Goal: Task Accomplishment & Management: Manage account settings

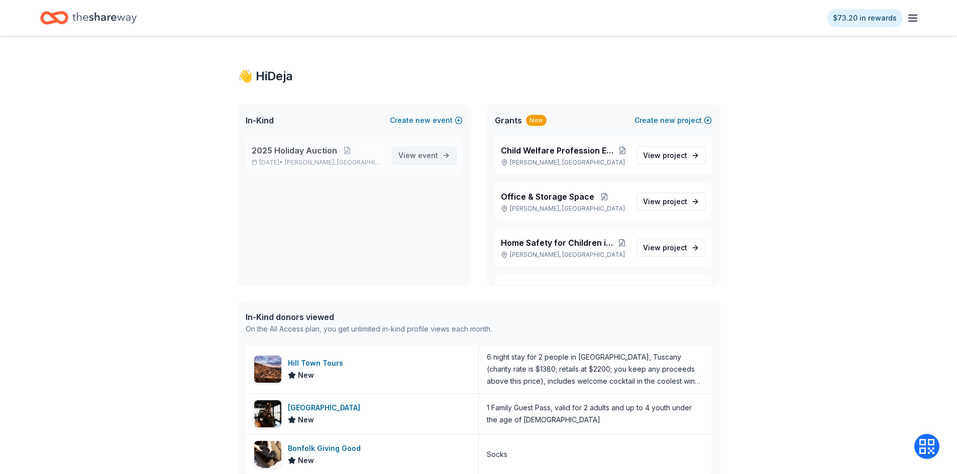
click at [442, 160] on link "View event" at bounding box center [424, 156] width 65 height 18
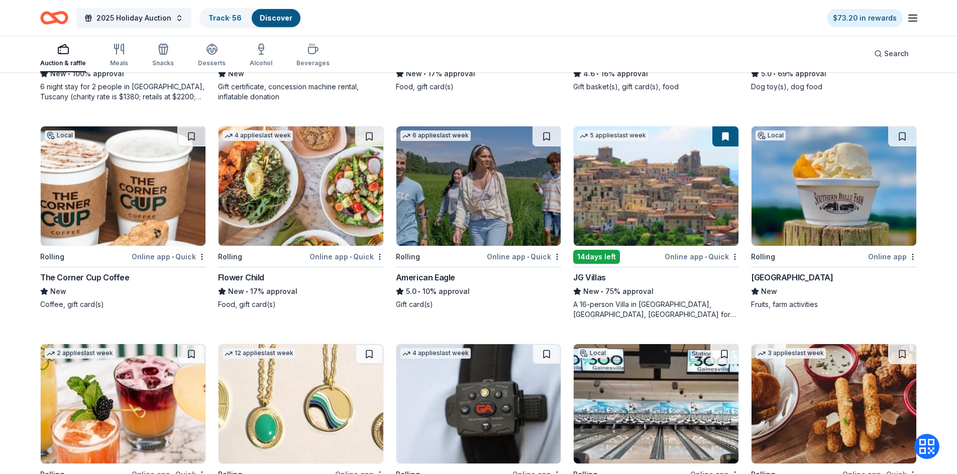
scroll to position [939, 0]
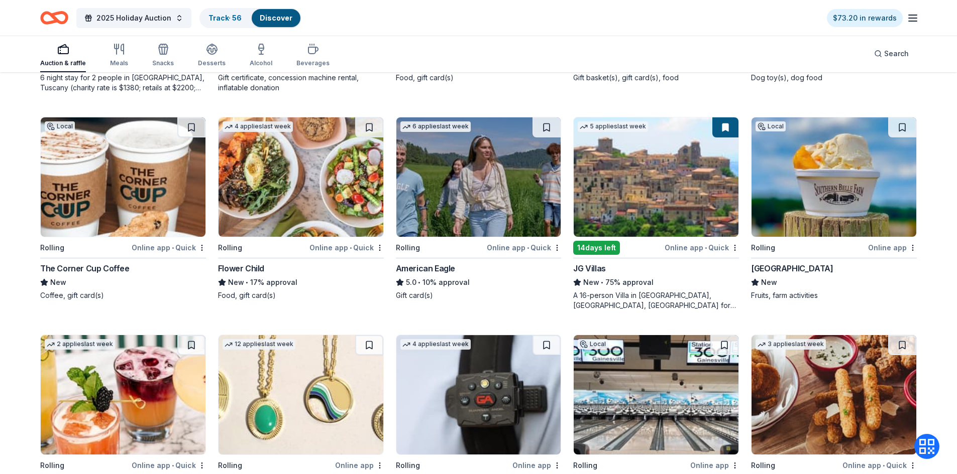
click at [854, 221] on img at bounding box center [833, 177] width 165 height 120
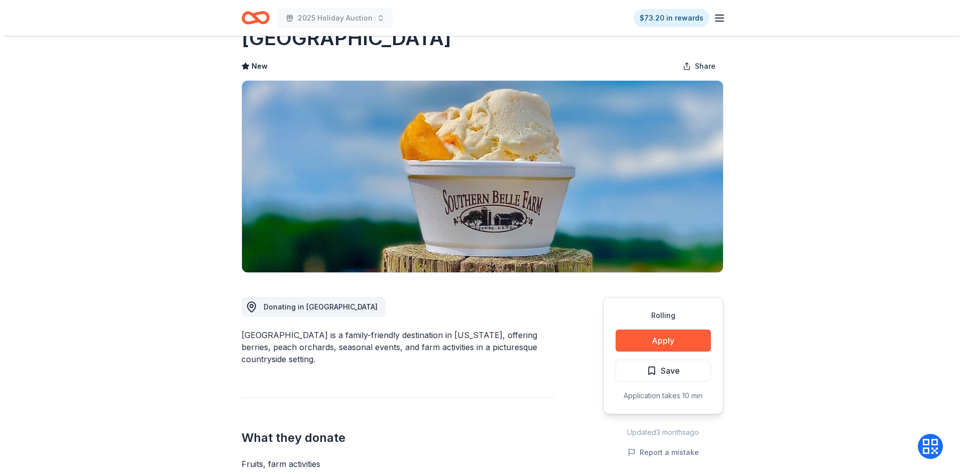
scroll to position [50, 0]
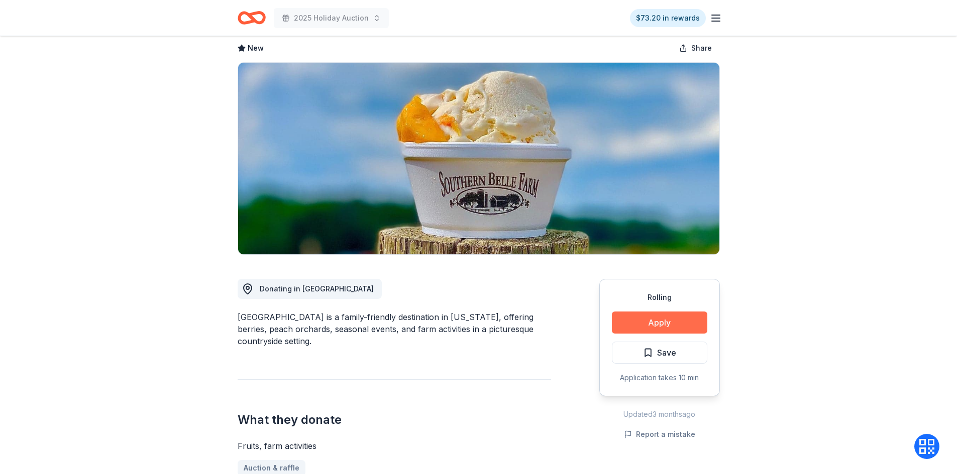
click at [683, 316] on button "Apply" at bounding box center [659, 323] width 95 height 22
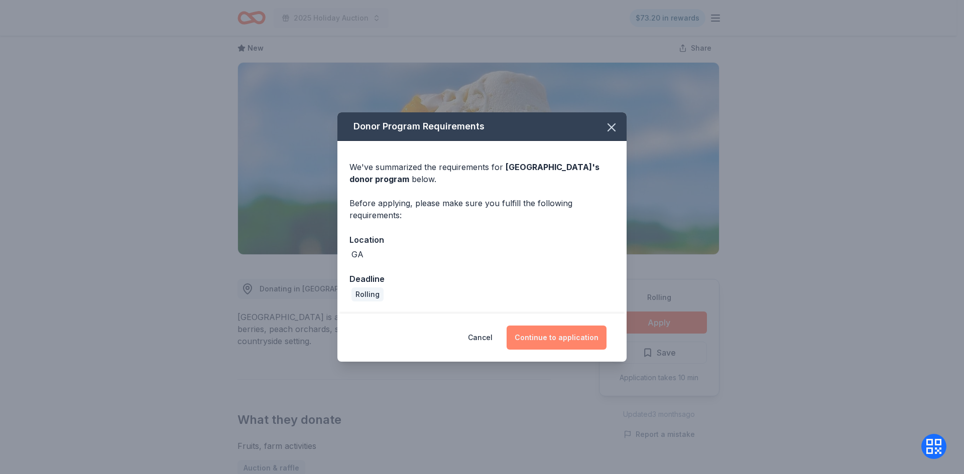
click at [577, 336] on button "Continue to application" at bounding box center [557, 338] width 100 height 24
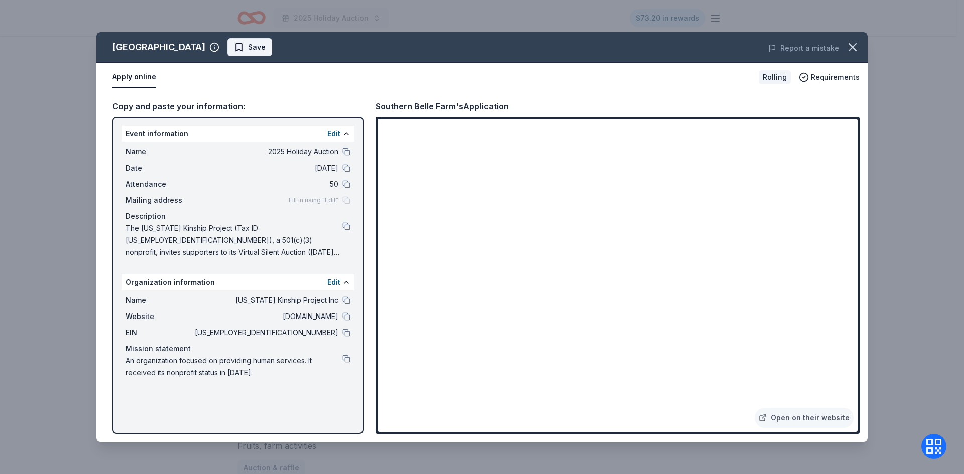
click at [241, 48] on span "Save" at bounding box center [250, 47] width 32 height 12
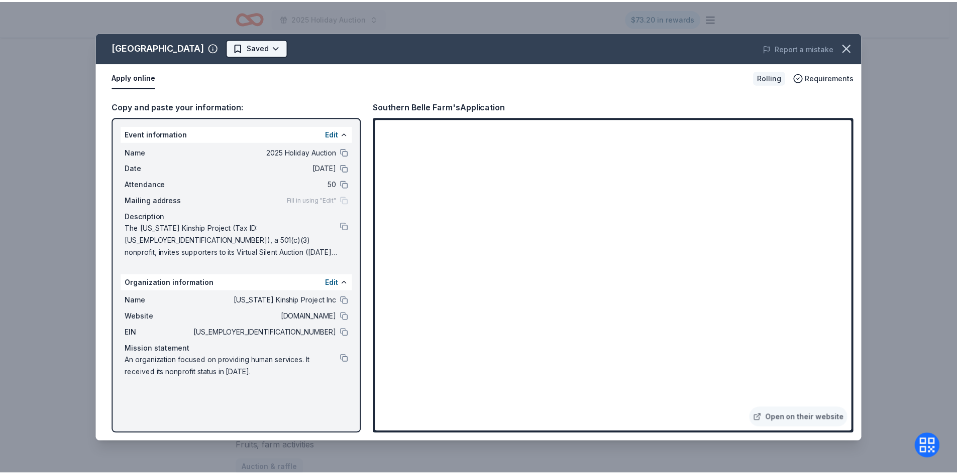
scroll to position [0, 0]
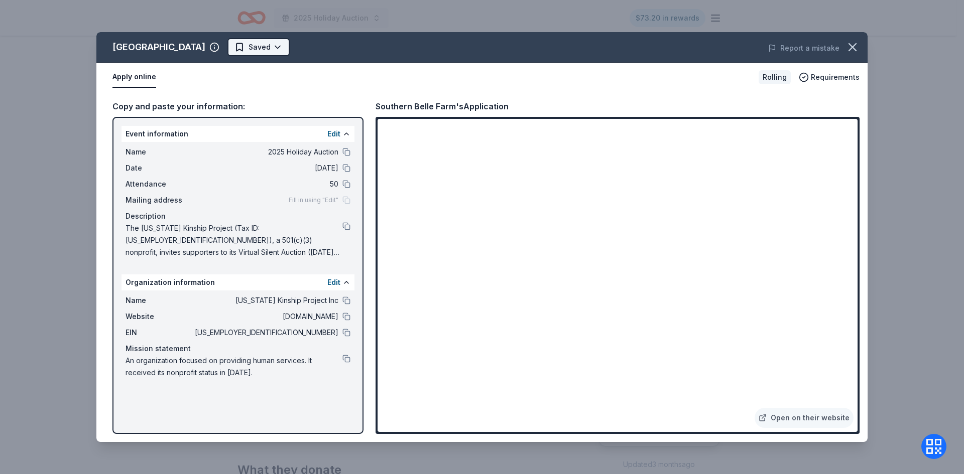
click at [275, 41] on html "2025 Holiday Auction $73.20 in rewards Rolling Share [GEOGRAPHIC_DATA] New Shar…" at bounding box center [482, 237] width 964 height 474
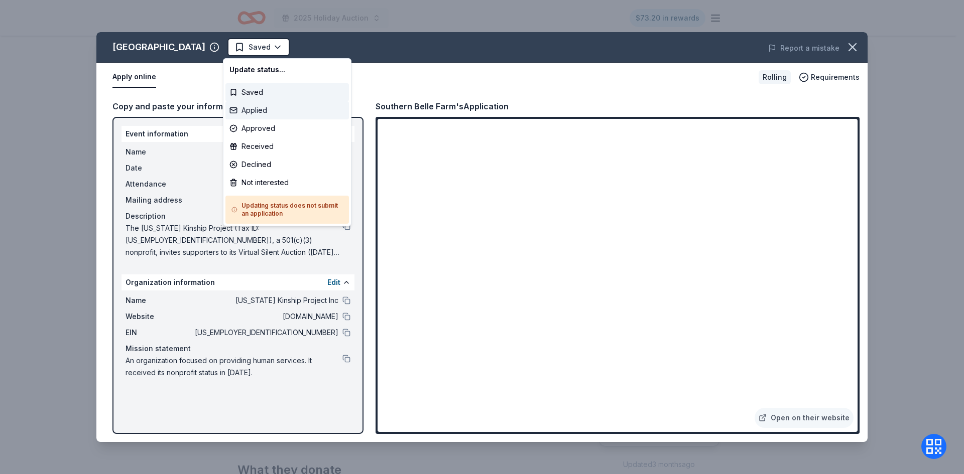
click at [301, 111] on div "Applied" at bounding box center [287, 110] width 124 height 18
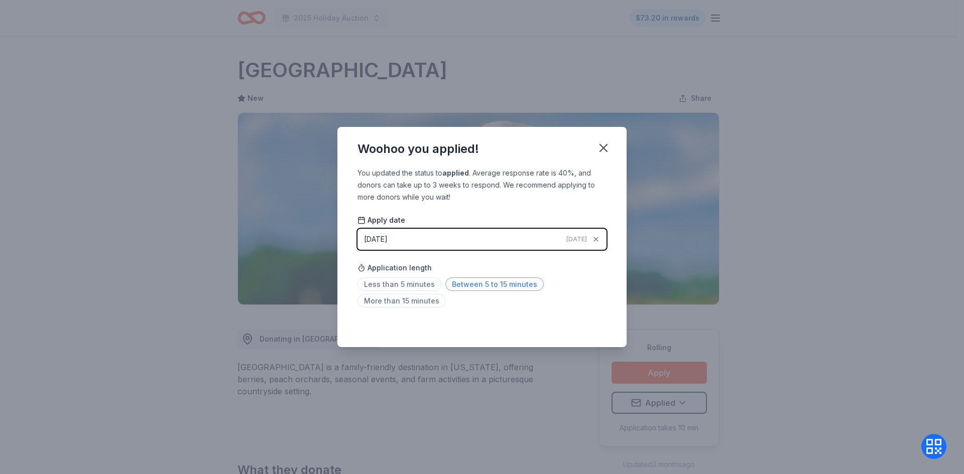
click at [479, 287] on span "Between 5 to 15 minutes" at bounding box center [494, 285] width 98 height 14
click at [604, 152] on icon "button" at bounding box center [604, 148] width 14 height 14
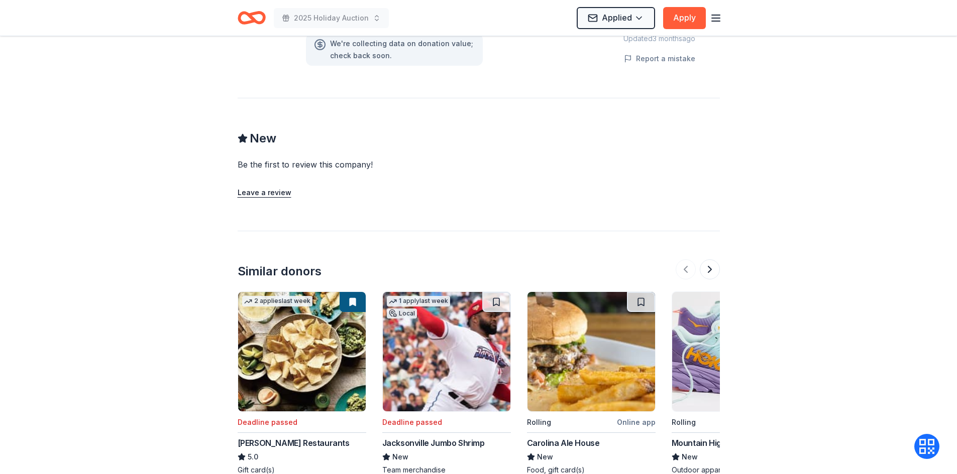
scroll to position [845, 0]
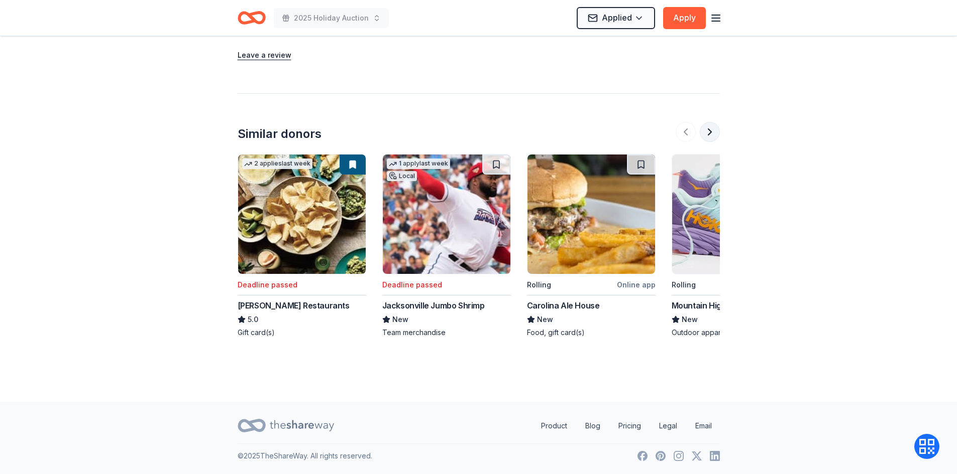
click at [709, 134] on button at bounding box center [709, 132] width 20 height 20
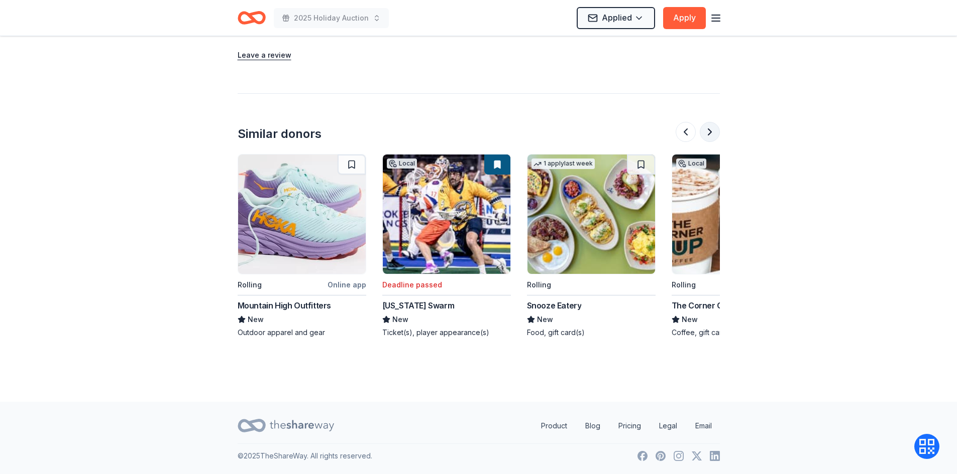
click at [709, 134] on button at bounding box center [709, 132] width 20 height 20
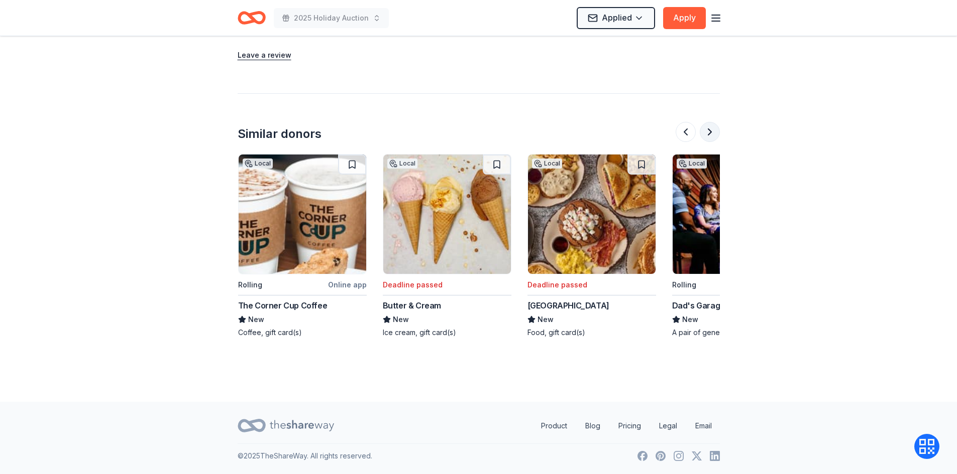
scroll to position [0, 868]
click at [709, 134] on button at bounding box center [709, 132] width 20 height 20
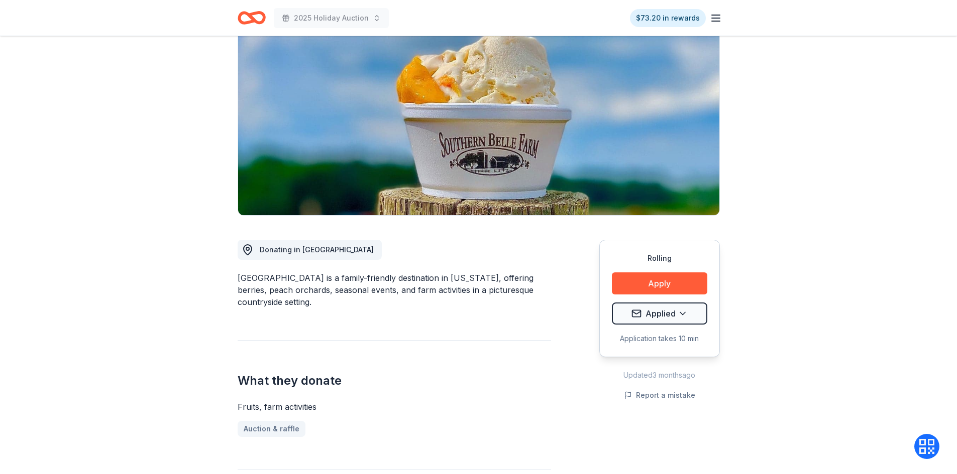
scroll to position [0, 0]
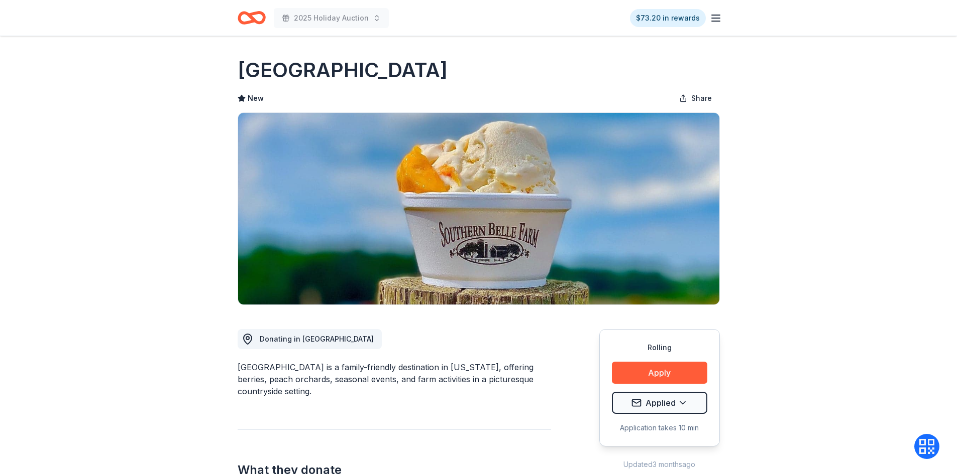
click at [256, 13] on icon "Home" at bounding box center [256, 18] width 16 height 10
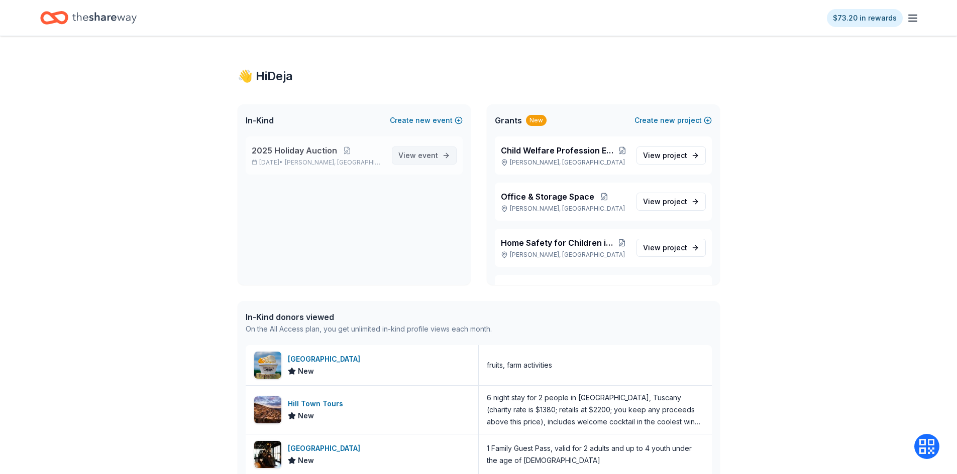
click at [420, 153] on span "event" at bounding box center [428, 155] width 20 height 9
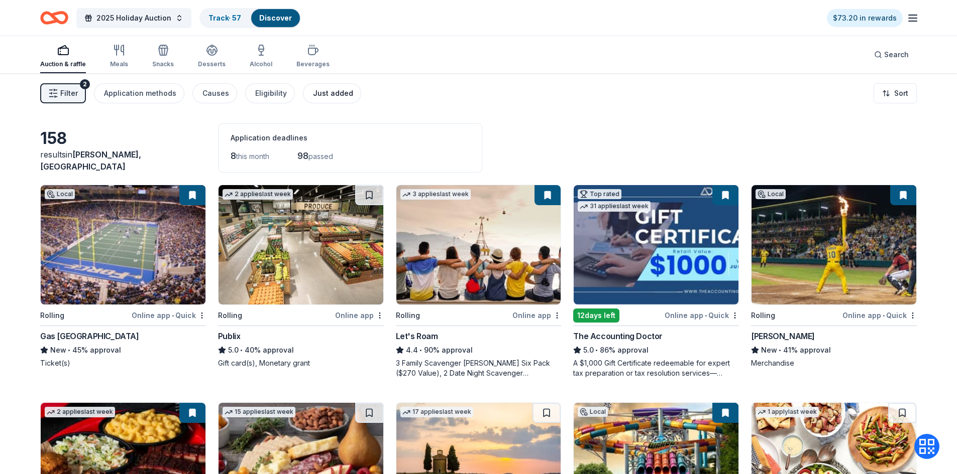
click at [334, 92] on div "Just added" at bounding box center [333, 93] width 40 height 12
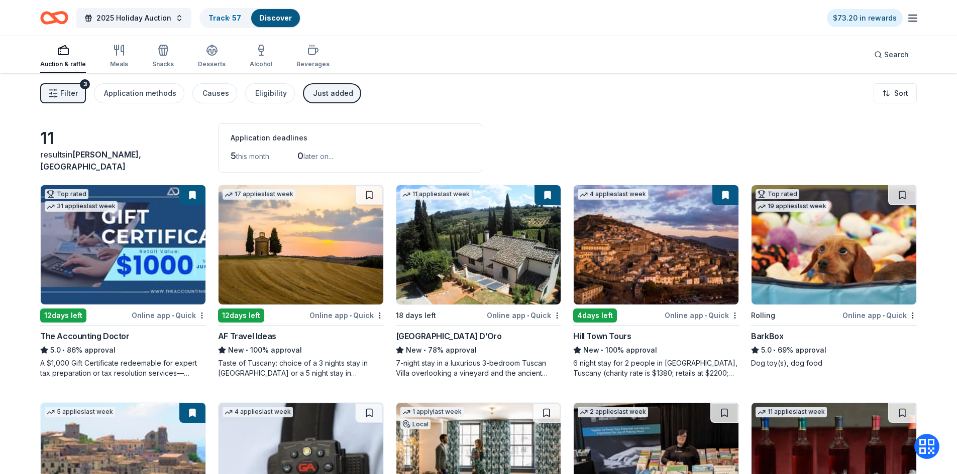
click at [57, 58] on div "Auction & raffle" at bounding box center [63, 56] width 46 height 24
click at [315, 93] on div "Just added" at bounding box center [333, 93] width 40 height 12
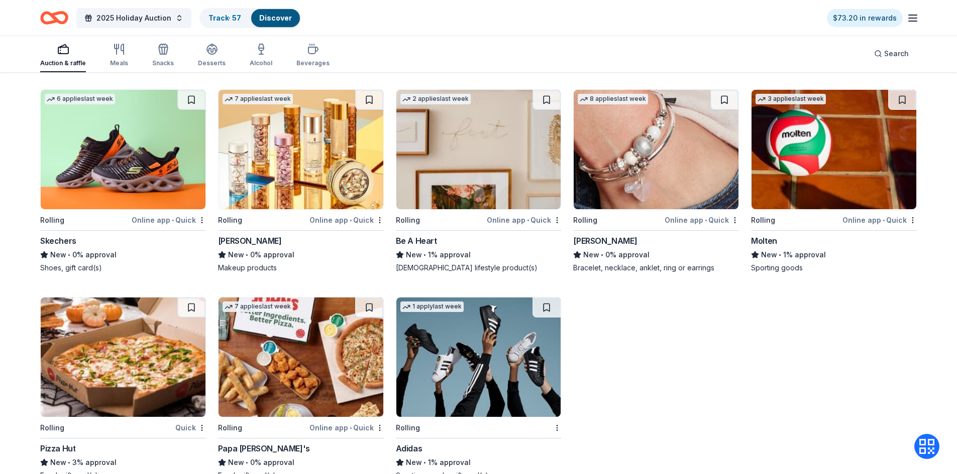
scroll to position [6529, 0]
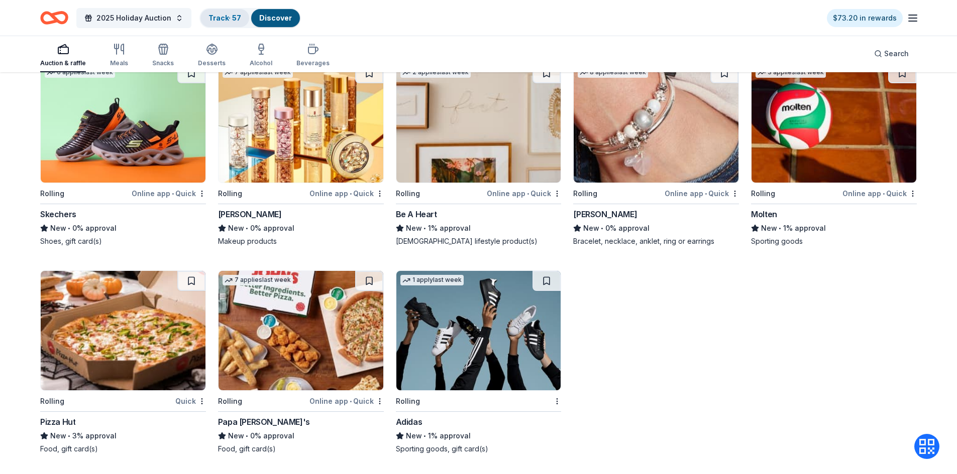
click at [227, 19] on link "Track · 57" at bounding box center [224, 18] width 33 height 9
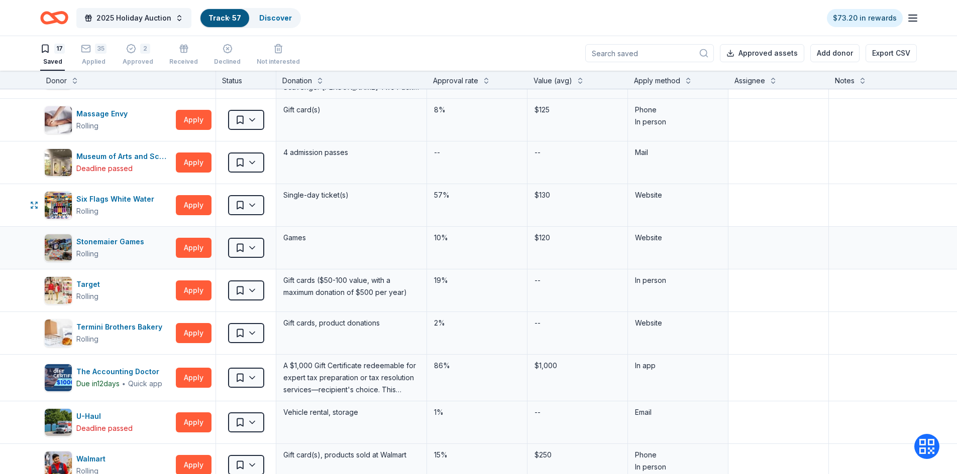
scroll to position [351, 0]
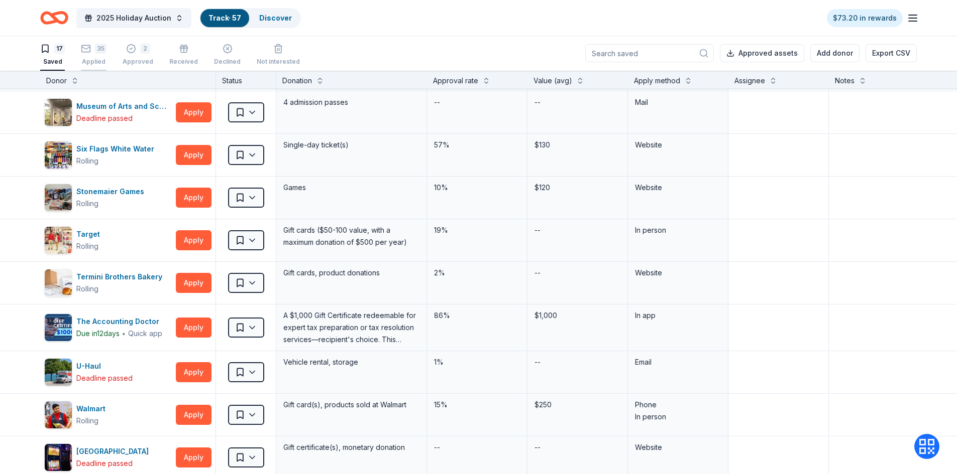
click at [91, 55] on div "35 Applied" at bounding box center [94, 55] width 26 height 22
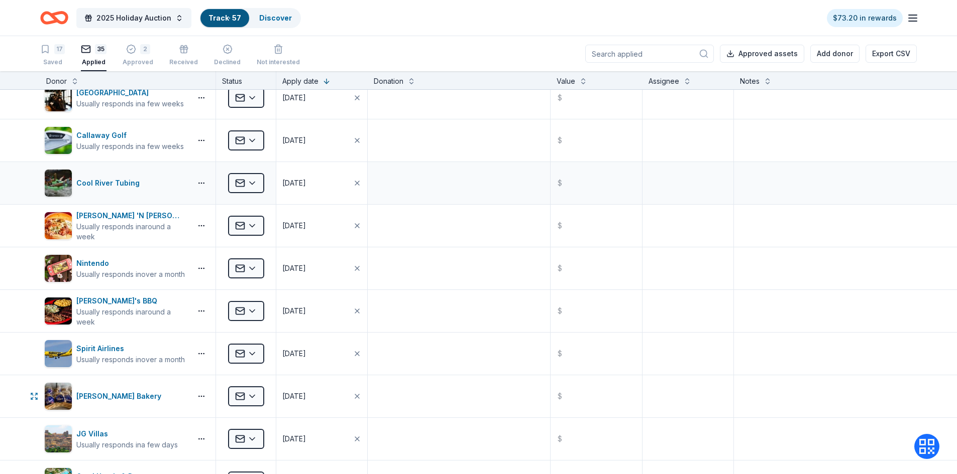
scroll to position [301, 0]
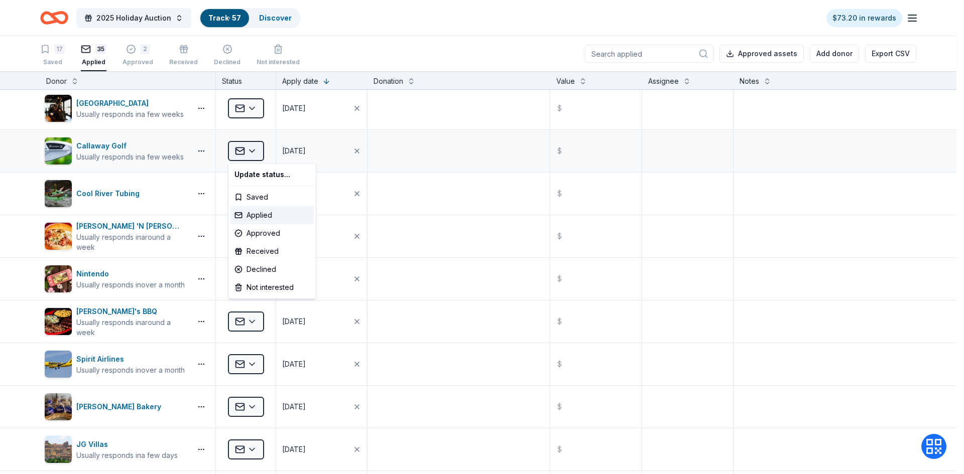
click at [250, 152] on html "2025 Holiday Auction Track · 57 Discover $73.20 in rewards 17 Saved 35 Applied …" at bounding box center [482, 237] width 964 height 474
click at [286, 267] on div "Declined" at bounding box center [271, 270] width 83 height 18
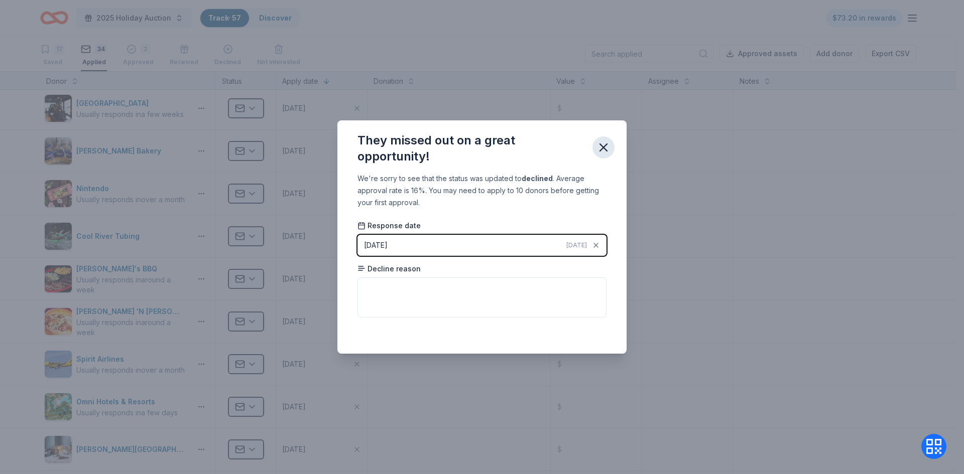
click at [598, 148] on icon "button" at bounding box center [604, 148] width 14 height 14
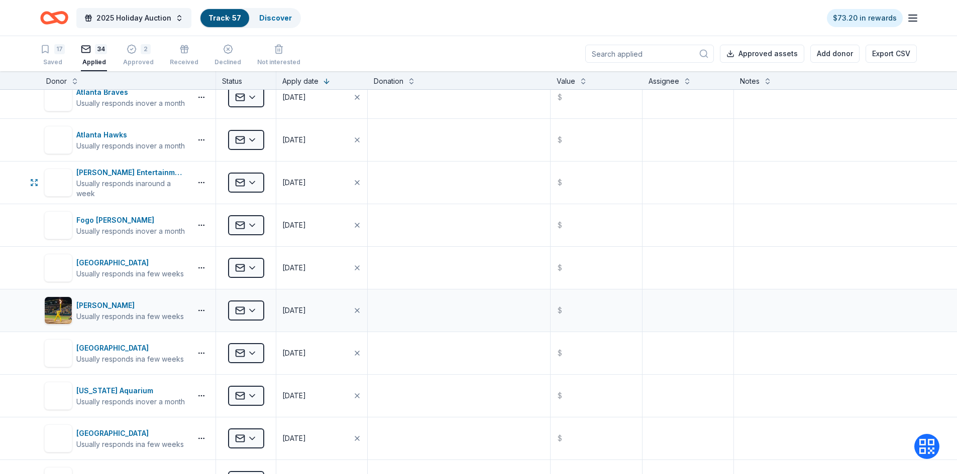
scroll to position [854, 0]
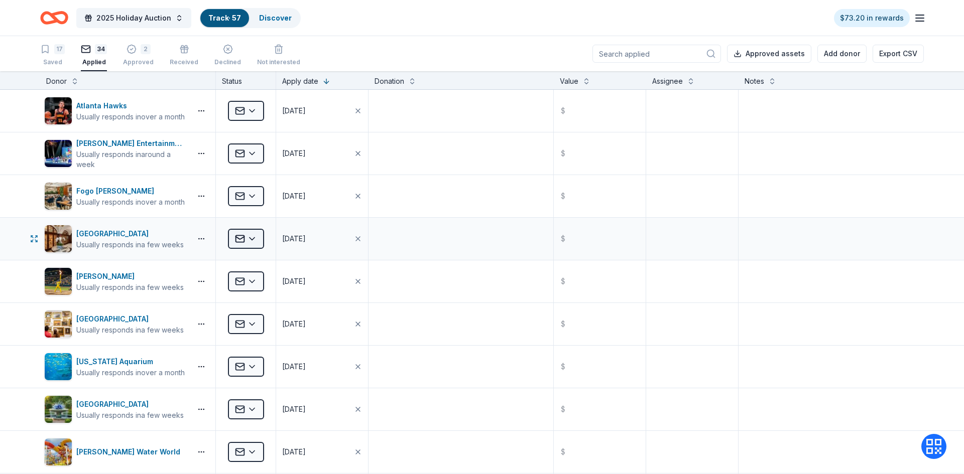
click at [250, 240] on html "2025 Holiday Auction Track · 57 Discover $73.20 in rewards 17 Saved 34 Applied …" at bounding box center [482, 237] width 964 height 474
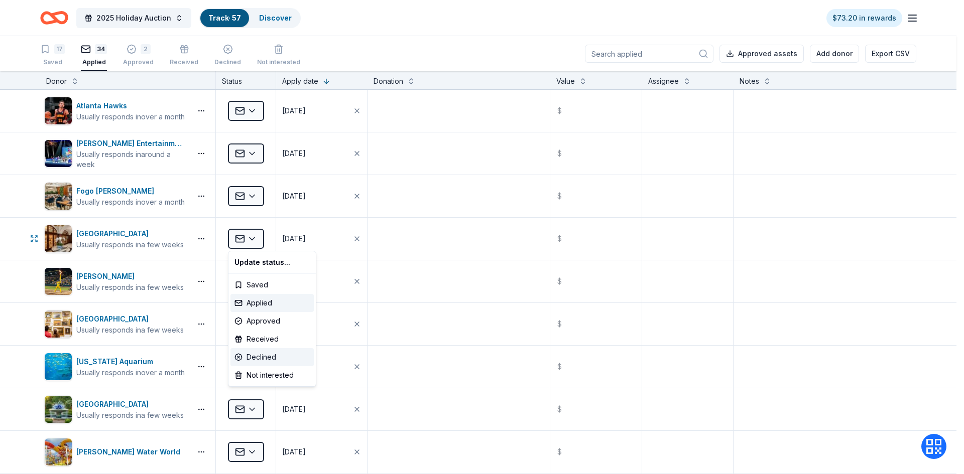
click at [288, 360] on div "Declined" at bounding box center [271, 357] width 83 height 18
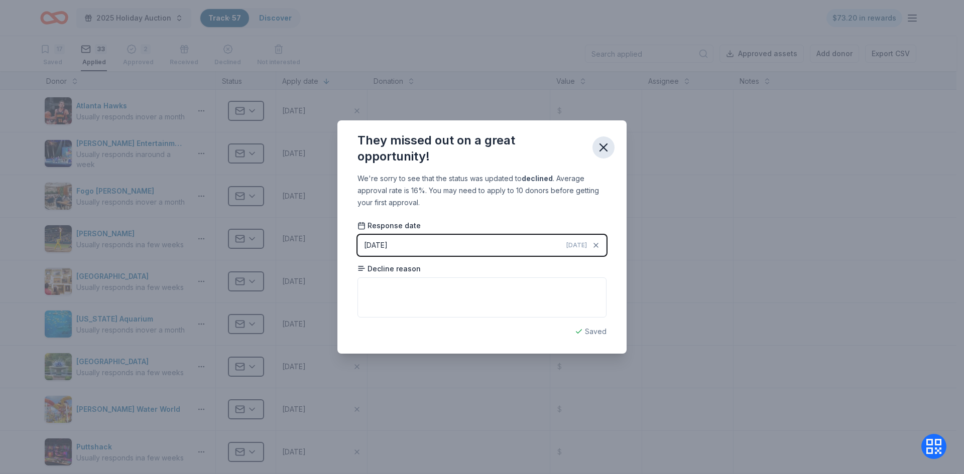
click at [607, 141] on icon "button" at bounding box center [604, 148] width 14 height 14
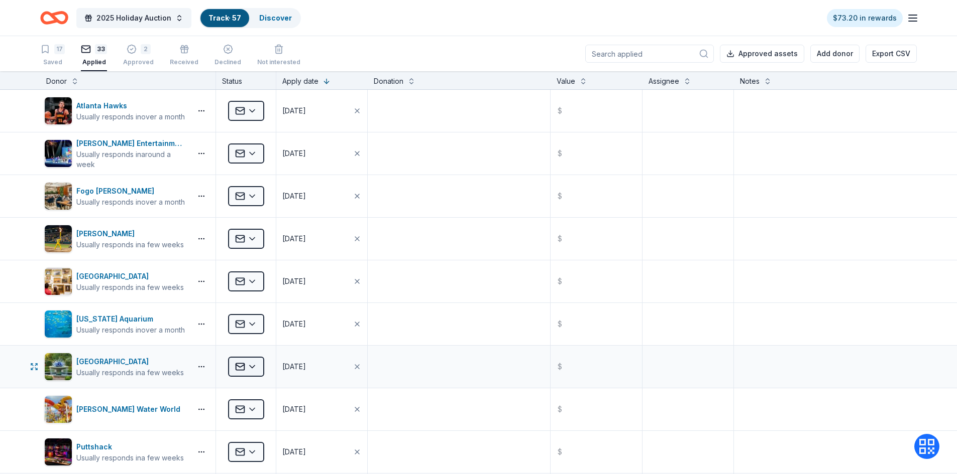
click at [253, 370] on html "2025 Holiday Auction Track · 57 Discover $73.20 in rewards 17 Saved 33 Applied …" at bounding box center [478, 237] width 957 height 474
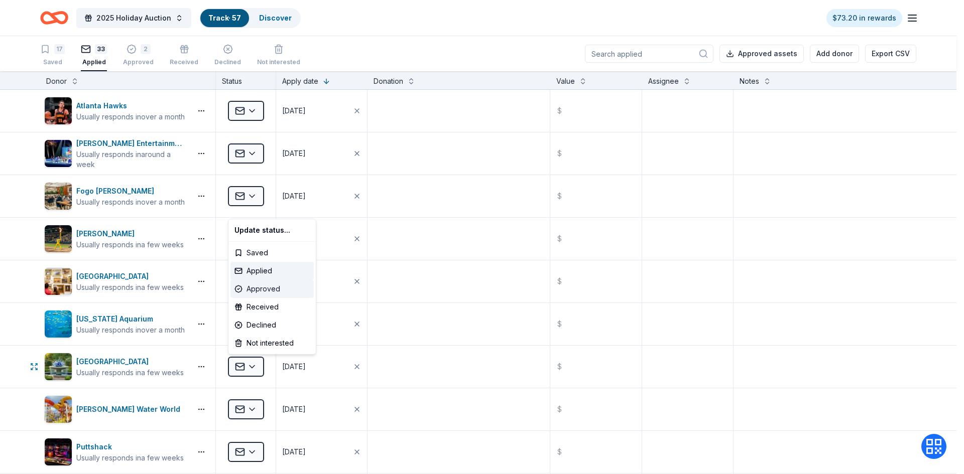
click at [284, 290] on div "Approved" at bounding box center [271, 289] width 83 height 18
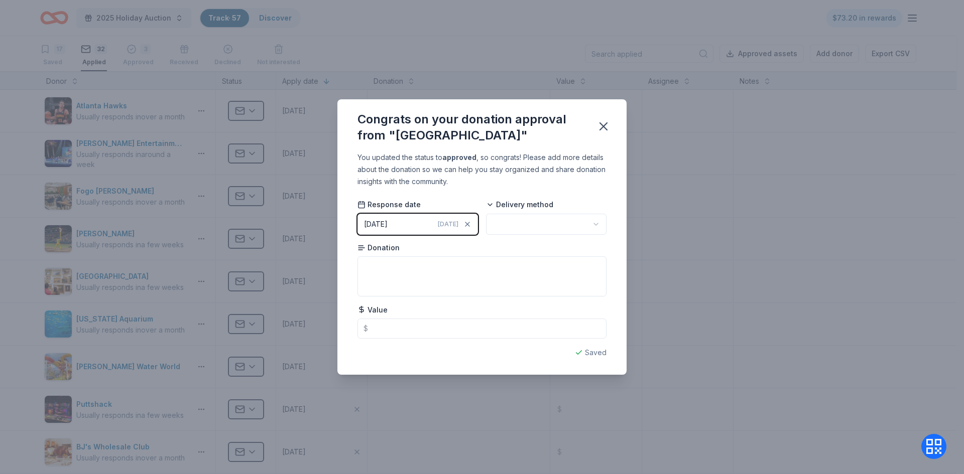
click at [564, 220] on html "2025 Holiday Auction Track · 57 Discover $73.20 in rewards 17 Saved 32 Applied …" at bounding box center [482, 237] width 964 height 474
click at [603, 126] on icon "button" at bounding box center [603, 126] width 7 height 7
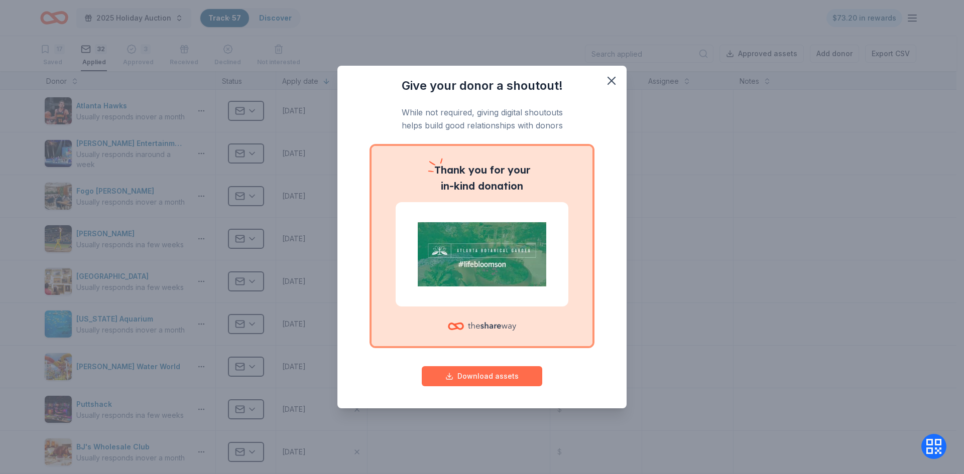
click at [495, 381] on button "Download assets" at bounding box center [482, 377] width 121 height 20
click at [613, 79] on icon "button" at bounding box center [611, 80] width 7 height 7
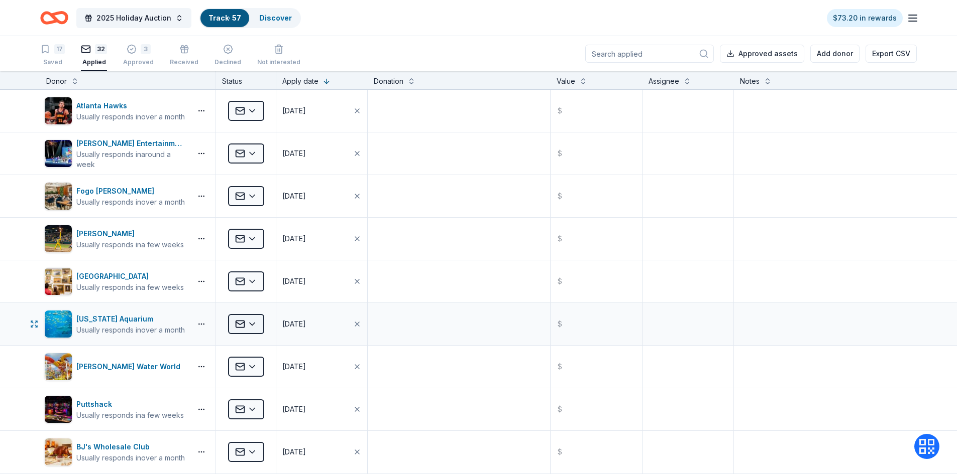
click at [247, 324] on html "2025 Holiday Auction Track · 57 Discover $73.20 in rewards 17 Saved 32 Applied …" at bounding box center [478, 237] width 957 height 474
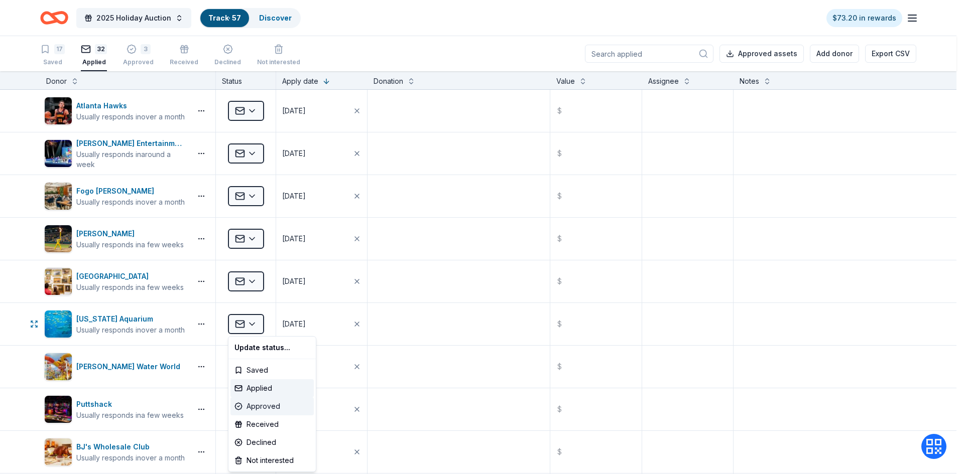
click at [272, 409] on div "Approved" at bounding box center [271, 407] width 83 height 18
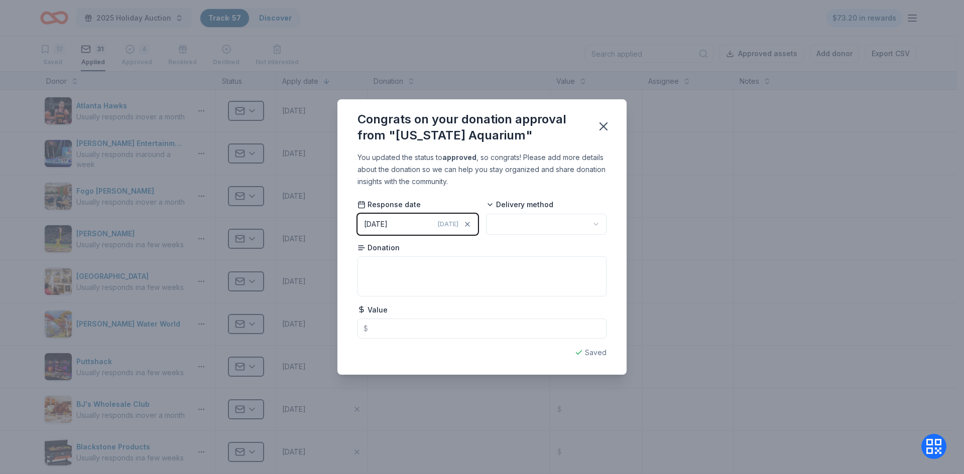
click at [587, 222] on html "2025 Holiday Auction Track · 57 Discover $73.20 in rewards 17 Saved 31 Applied …" at bounding box center [482, 237] width 964 height 474
click at [550, 214] on html "2025 Holiday Auction Track · 57 Discover $73.20 in rewards 17 Saved 31 Applied …" at bounding box center [482, 237] width 964 height 474
click at [603, 127] on icon "button" at bounding box center [603, 126] width 7 height 7
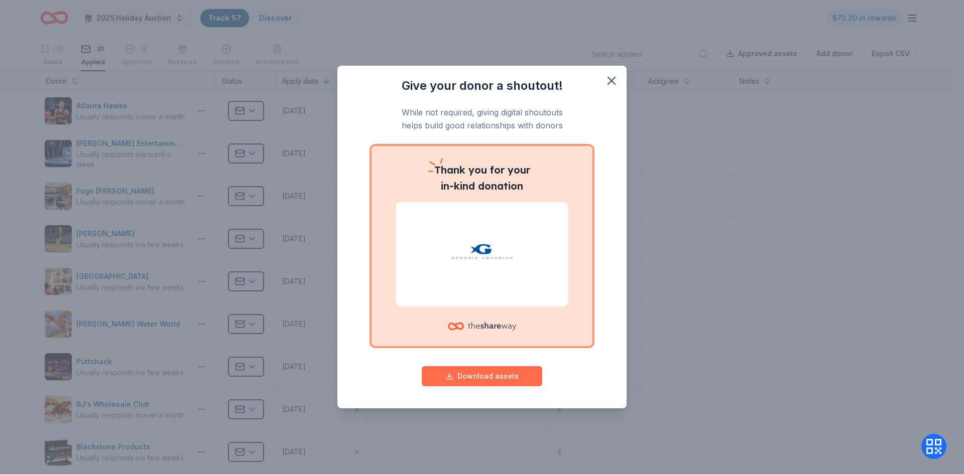
click at [473, 377] on button "Download assets" at bounding box center [482, 377] width 121 height 20
click at [611, 79] on icon "button" at bounding box center [611, 80] width 7 height 7
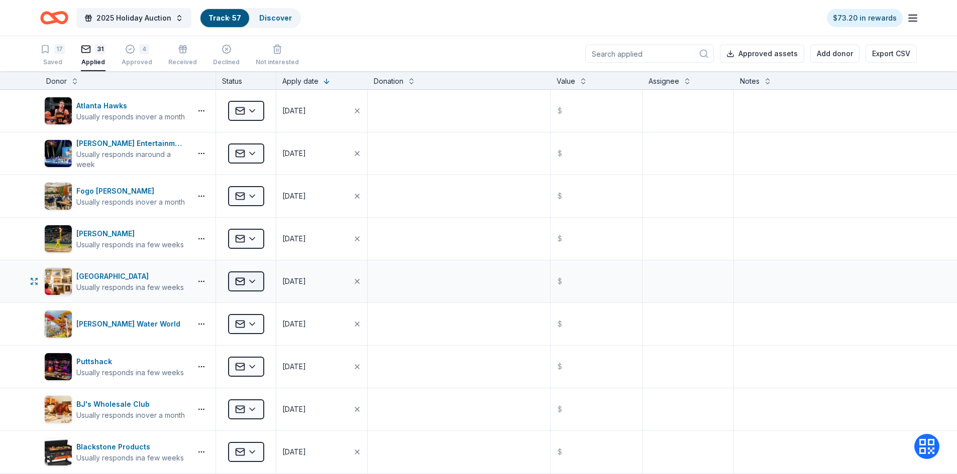
click at [251, 281] on html "2025 Holiday Auction Track · 57 Discover $73.20 in rewards 17 Saved 31 Applied …" at bounding box center [478, 237] width 957 height 474
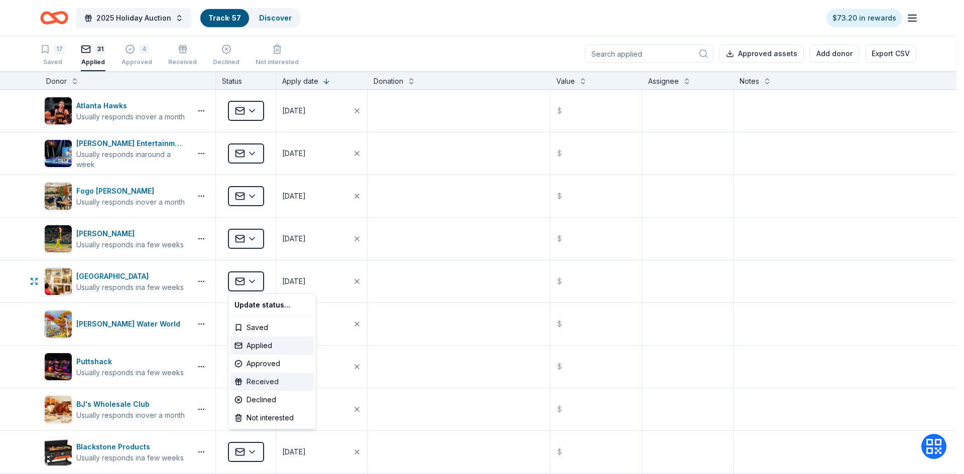
click at [277, 385] on div "Received" at bounding box center [271, 382] width 83 height 18
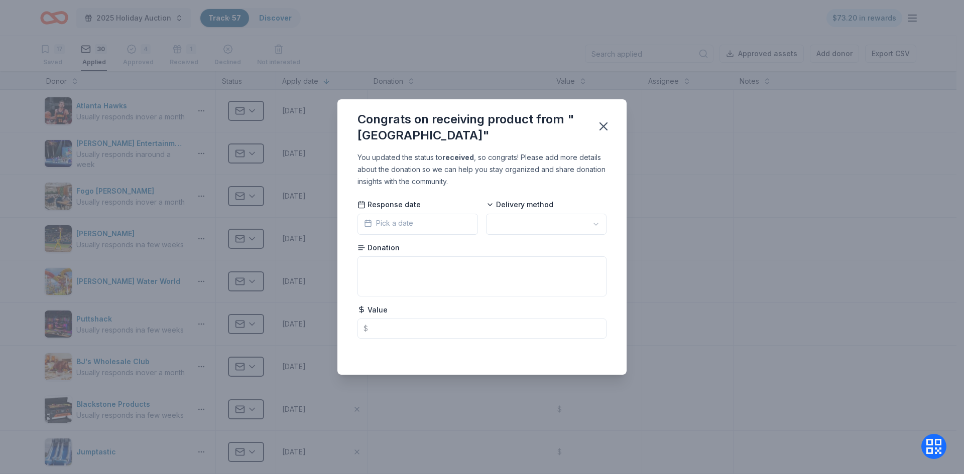
click at [569, 234] on html "2025 Holiday Auction Track · 57 Discover $73.20 in rewards 17 Saved 30 Applied …" at bounding box center [482, 237] width 964 height 474
click at [604, 131] on icon "button" at bounding box center [604, 127] width 14 height 14
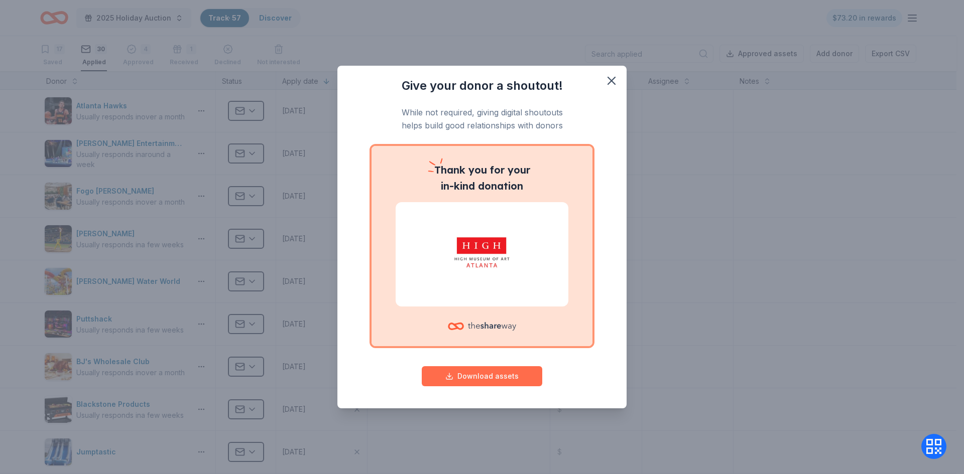
click at [507, 376] on button "Download assets" at bounding box center [482, 377] width 121 height 20
click at [613, 83] on icon "button" at bounding box center [611, 80] width 7 height 7
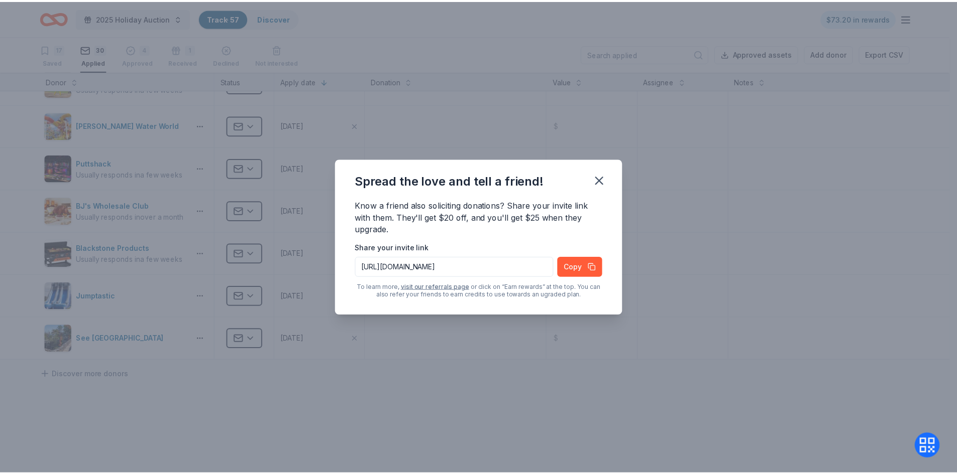
scroll to position [1054, 0]
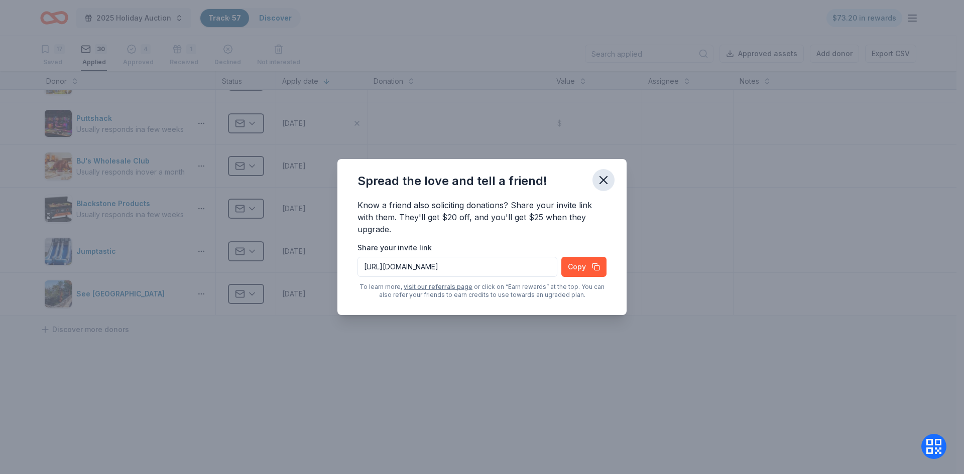
click at [610, 180] on icon "button" at bounding box center [604, 180] width 14 height 14
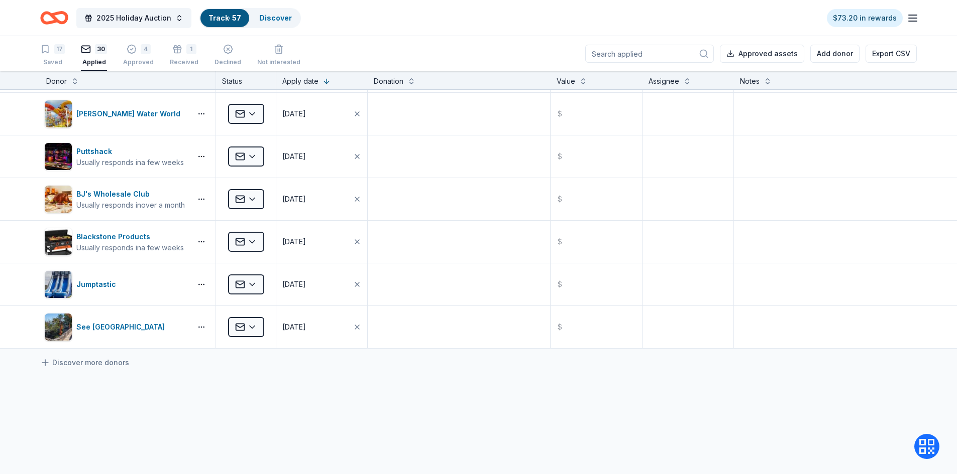
scroll to position [954, 0]
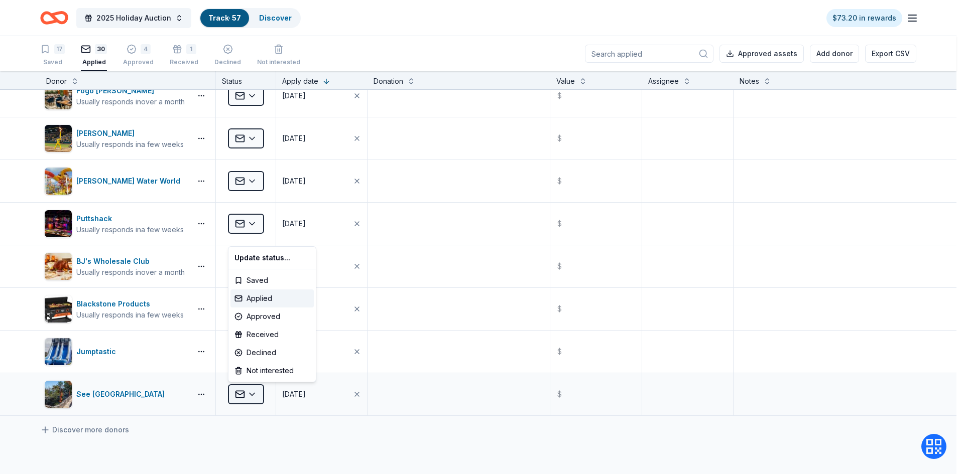
click at [253, 396] on html "2025 Holiday Auction Track · 57 Discover $73.20 in rewards 17 Saved 30 Applied …" at bounding box center [482, 237] width 964 height 474
click at [287, 441] on html "2025 Holiday Auction Track · 57 Discover $73.20 in rewards 17 Saved 30 Applied …" at bounding box center [482, 237] width 964 height 474
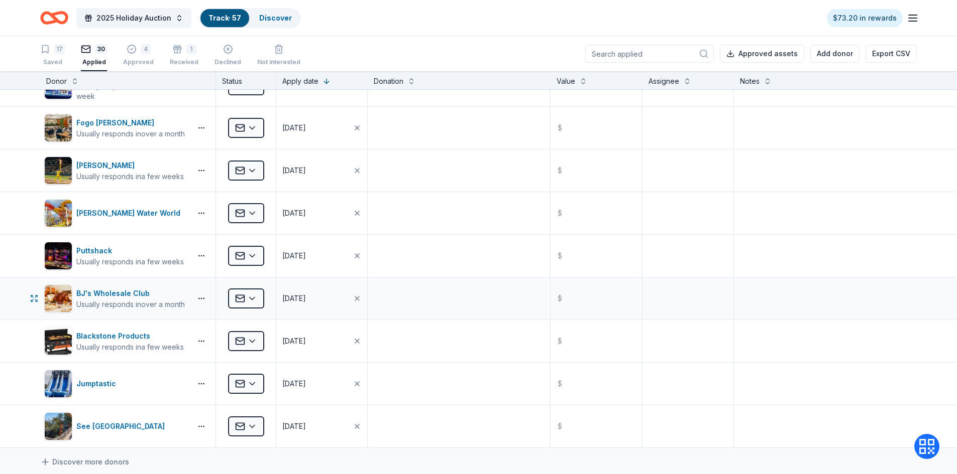
scroll to position [854, 0]
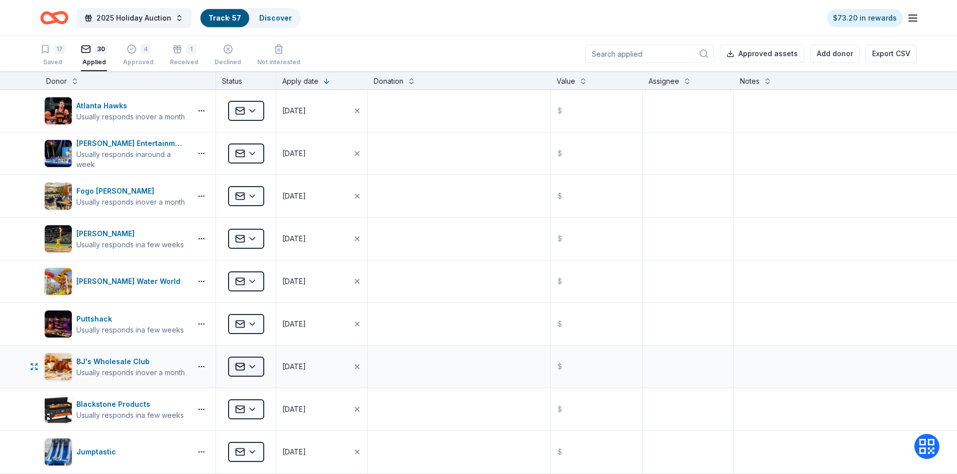
click at [250, 368] on html "2025 Holiday Auction Track · 57 Discover $73.20 in rewards 17 Saved 30 Applied …" at bounding box center [478, 237] width 957 height 474
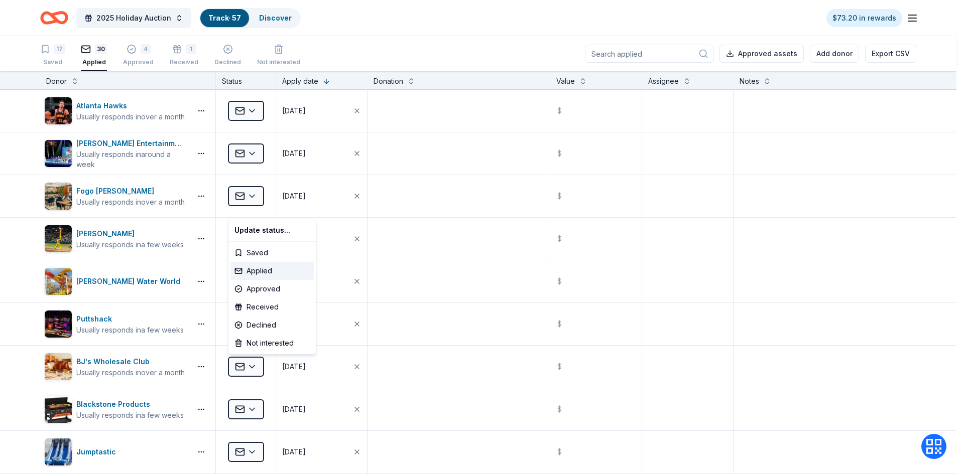
click at [373, 38] on html "2025 Holiday Auction Track · 57 Discover $73.20 in rewards 17 Saved 30 Applied …" at bounding box center [482, 237] width 964 height 474
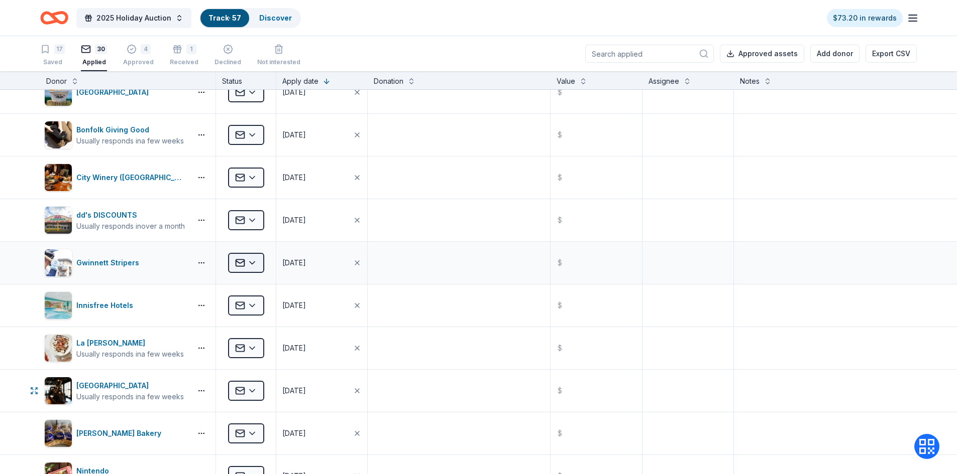
scroll to position [0, 0]
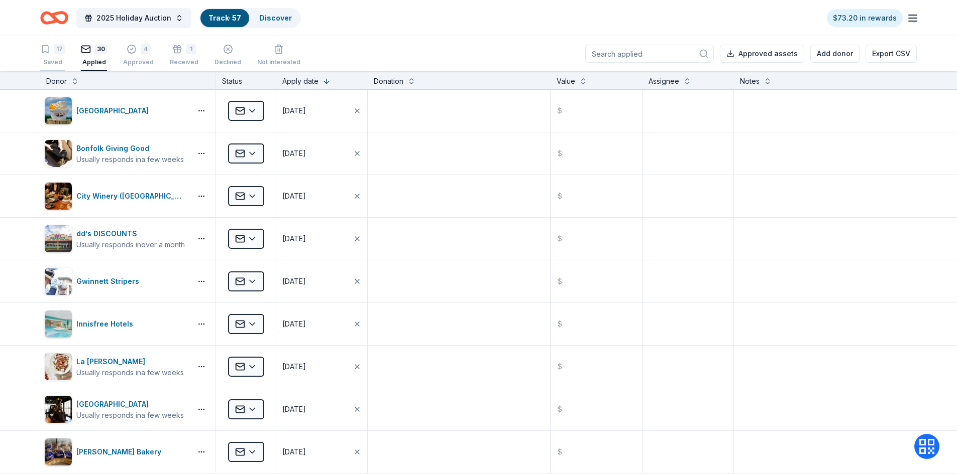
click at [50, 49] on div "17" at bounding box center [52, 49] width 25 height 10
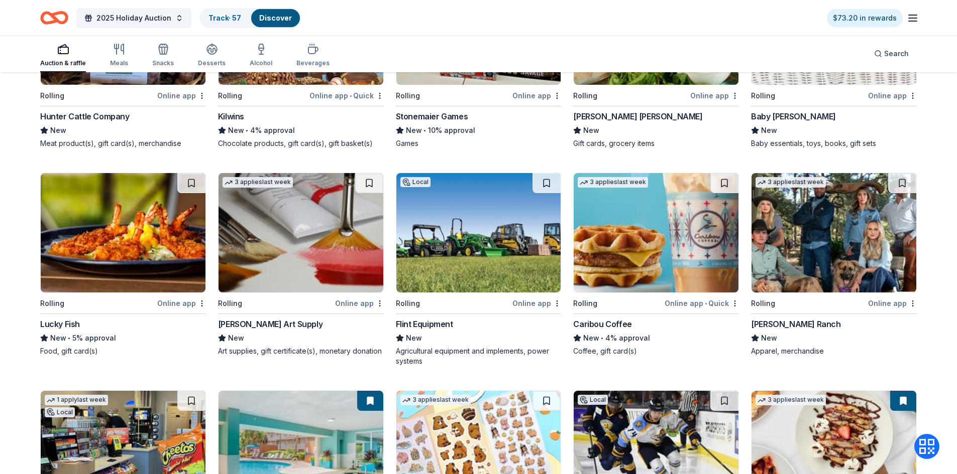
scroll to position [2102, 0]
